Goal: Task Accomplishment & Management: Manage account settings

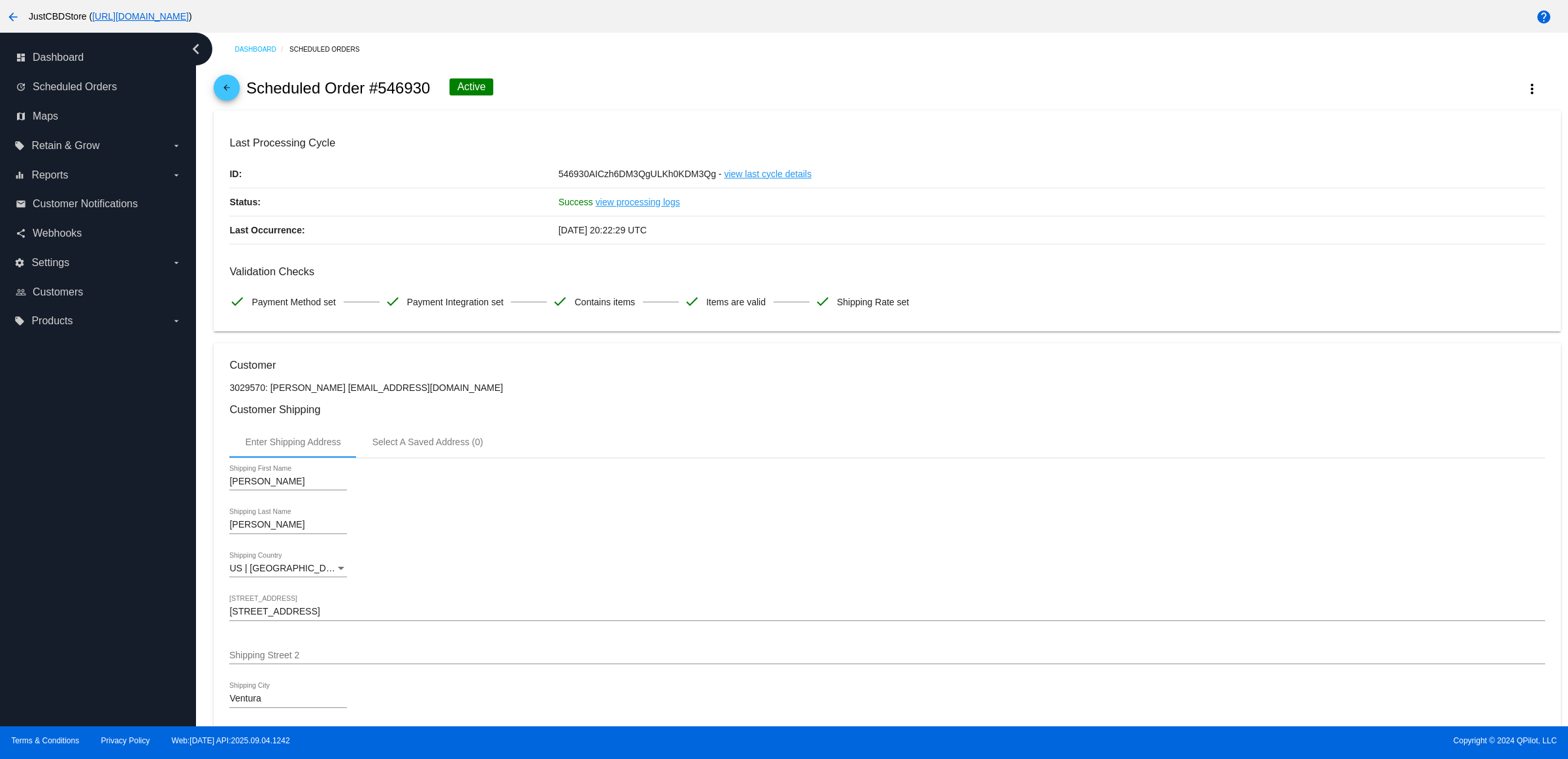
click at [233, 99] on mat-icon "arrow_back" at bounding box center [226, 90] width 15 height 15
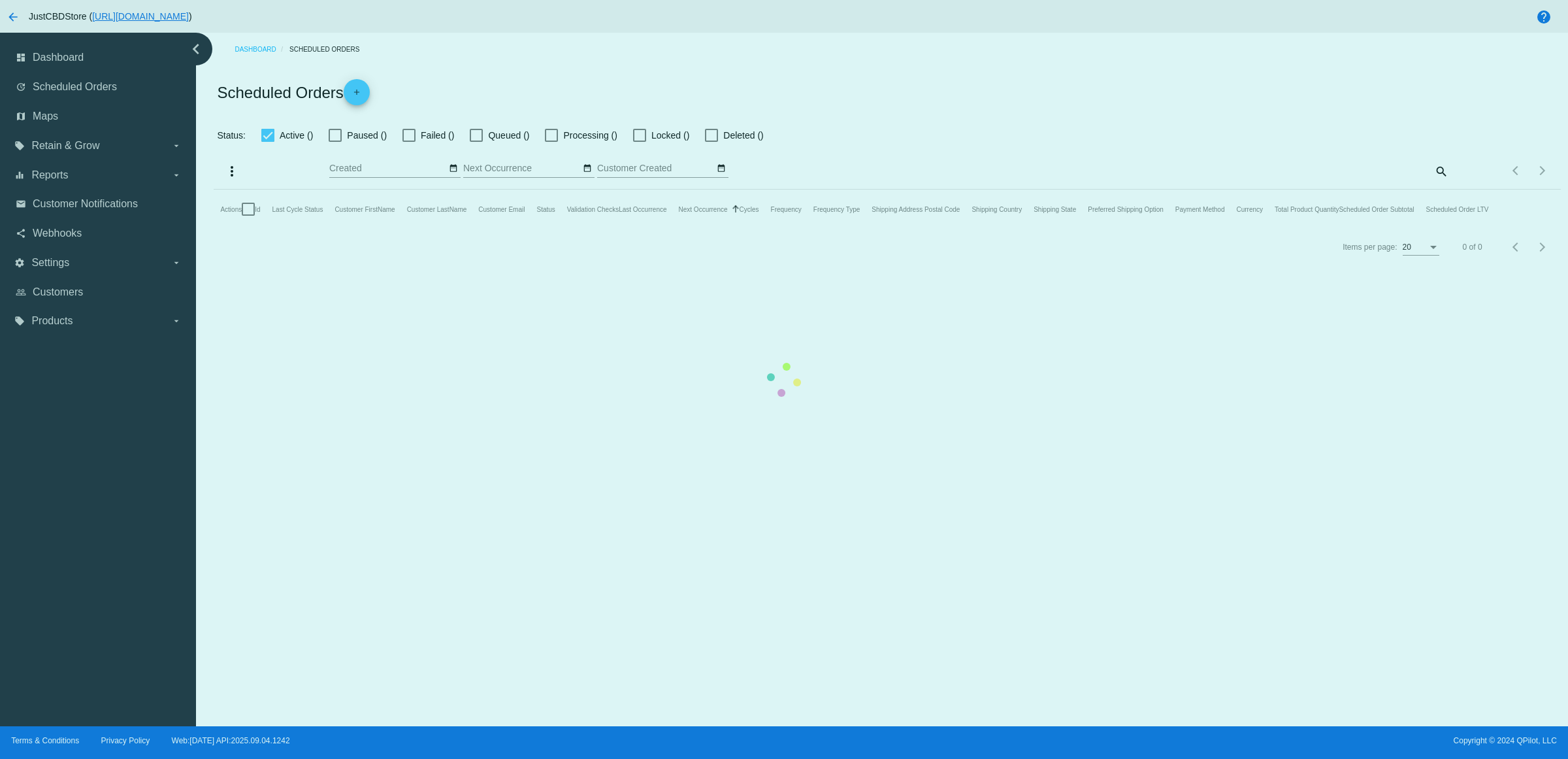
checkbox input "true"
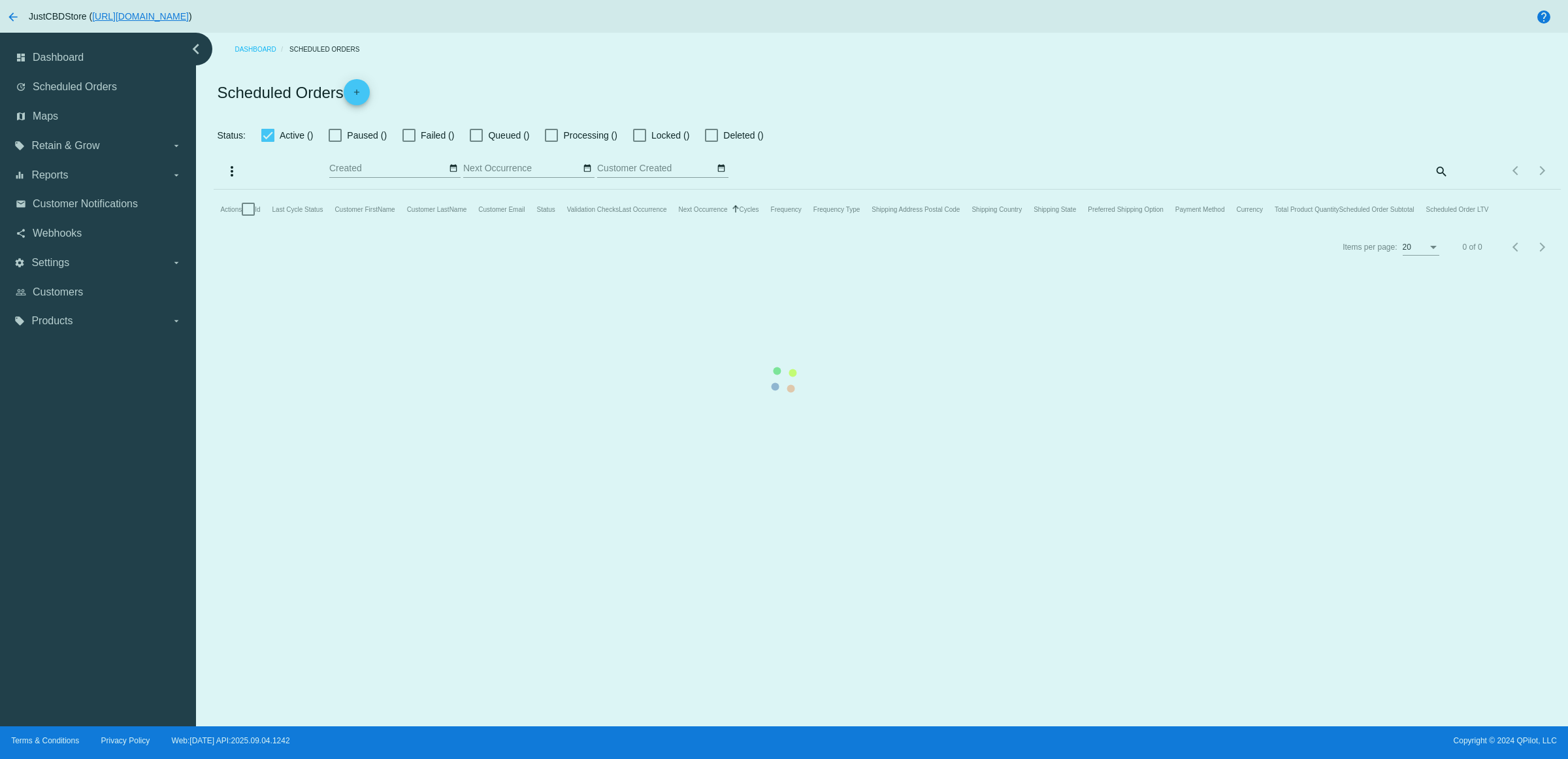
checkbox input "true"
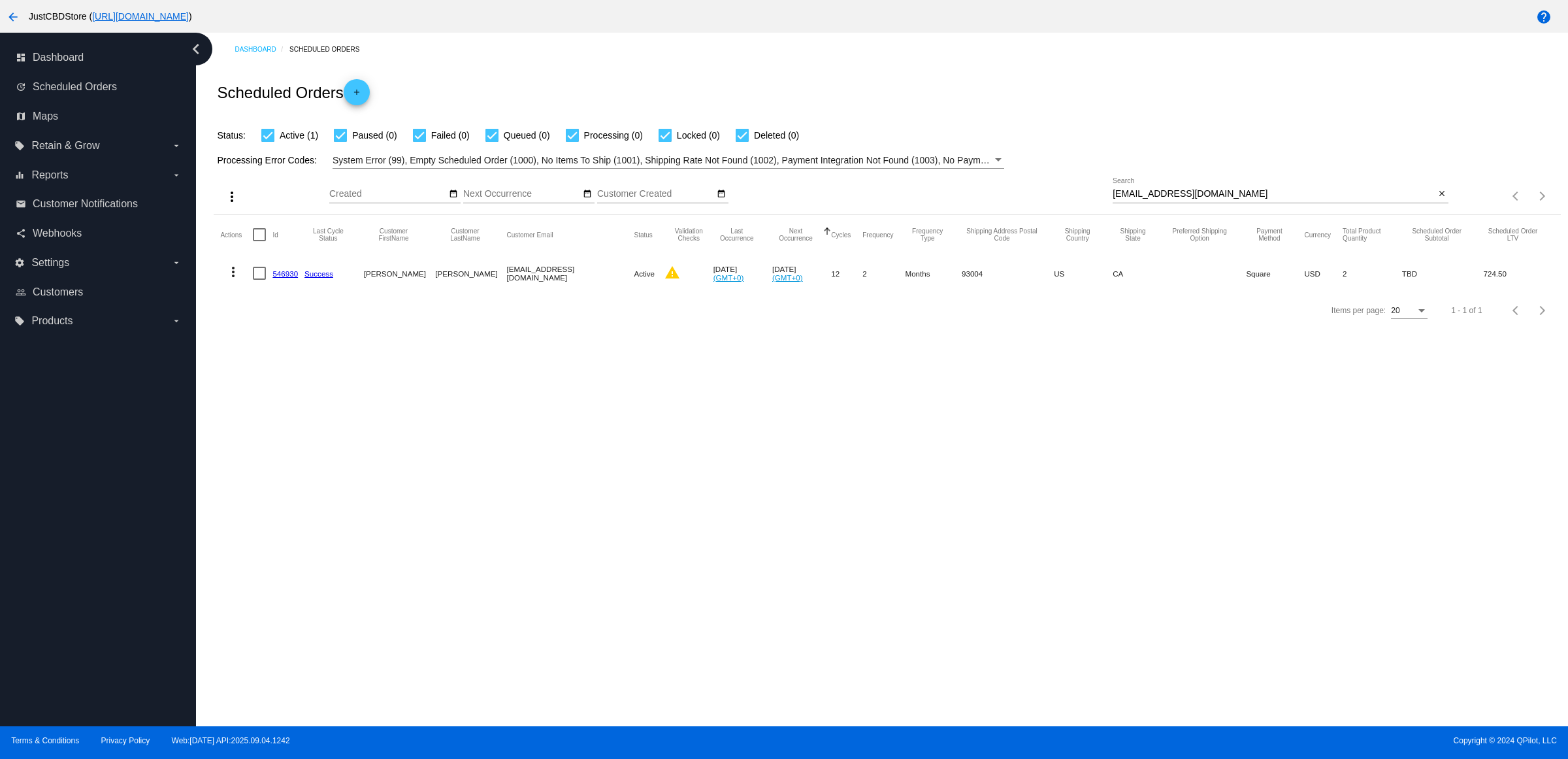
click at [1437, 199] on mat-icon "close" at bounding box center [1442, 194] width 9 height 11
click at [1437, 207] on mat-icon "search" at bounding box center [1440, 197] width 15 height 20
click at [1437, 199] on input "Search" at bounding box center [1281, 194] width 336 height 11
paste input "[EMAIL_ADDRESS][DOMAIN_NAME]"
type input "[EMAIL_ADDRESS][DOMAIN_NAME]"
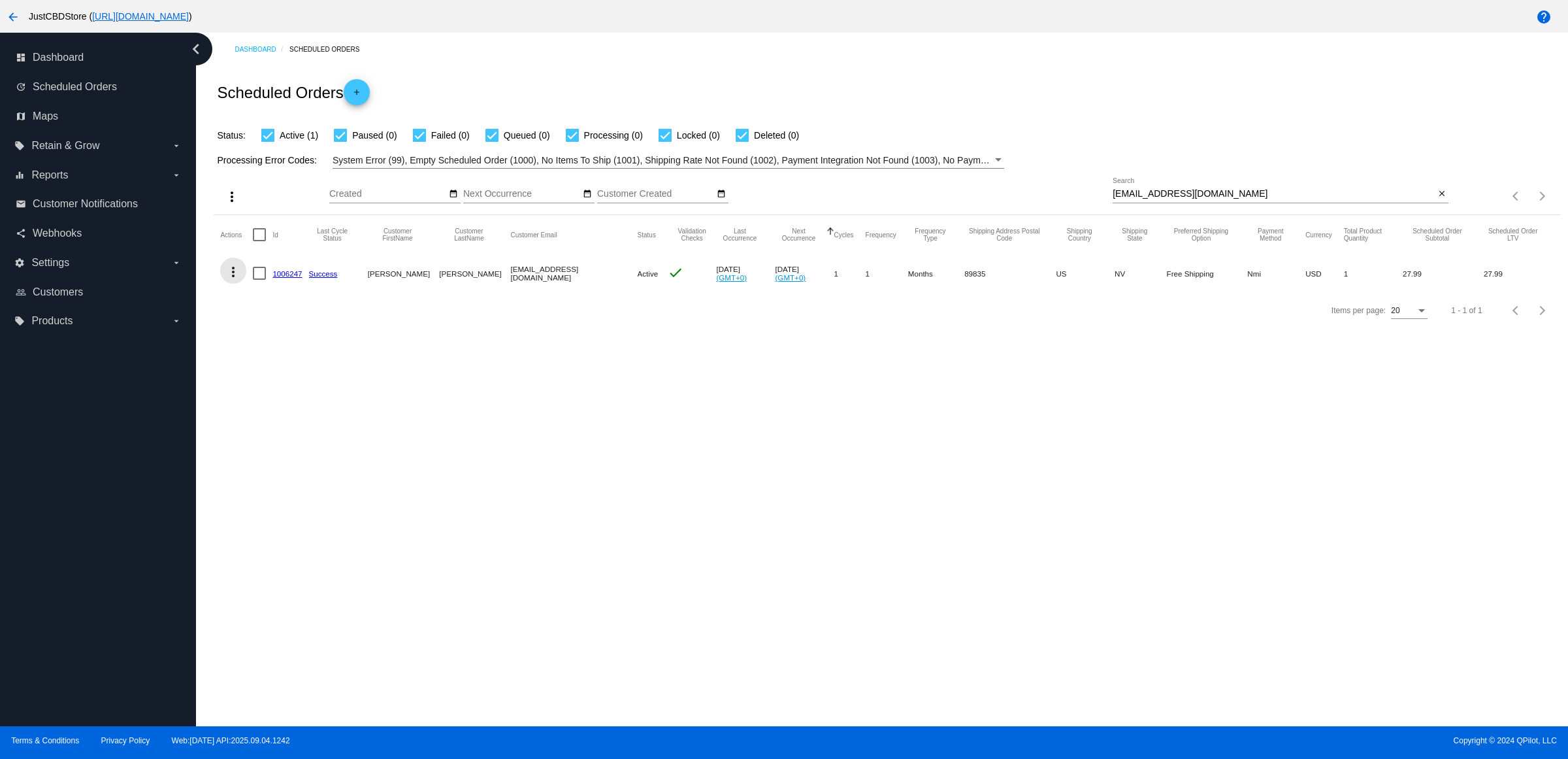
click at [239, 279] on mat-icon "more_vert" at bounding box center [233, 271] width 15 height 15
click at [561, 465] on div at bounding box center [784, 379] width 1568 height 759
click at [236, 279] on mat-icon "more_vert" at bounding box center [233, 271] width 15 height 15
click at [302, 467] on button "delete Delete" at bounding box center [289, 454] width 130 height 32
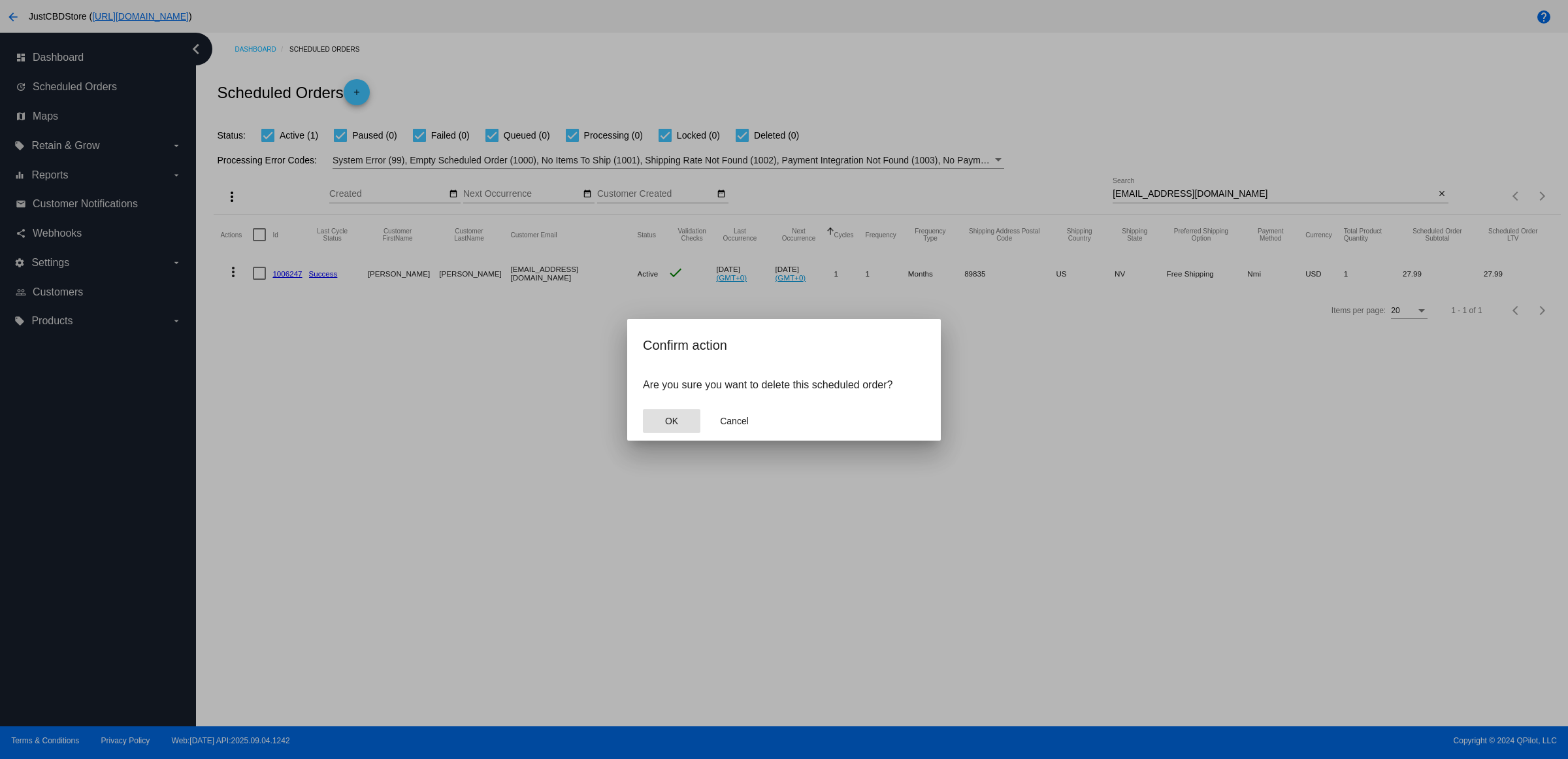
click at [669, 433] on button "OK" at bounding box center [671, 421] width 57 height 24
